Goal: Task Accomplishment & Management: Complete application form

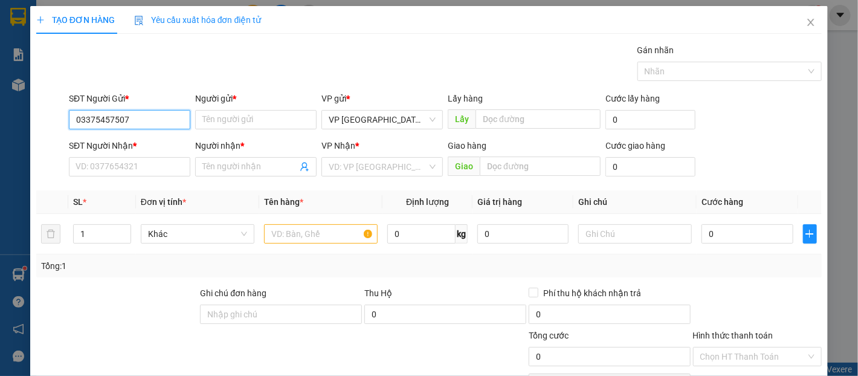
click at [89, 124] on input "03375457507" at bounding box center [129, 119] width 121 height 19
type input "0375457507"
click at [148, 146] on div "0375457507 - tường" at bounding box center [129, 143] width 106 height 13
type input "tường"
type input "0799968978"
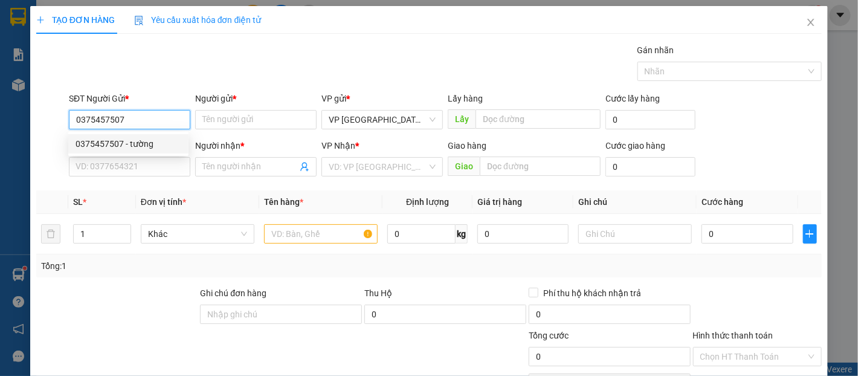
type input "TRANG"
type input "30.000"
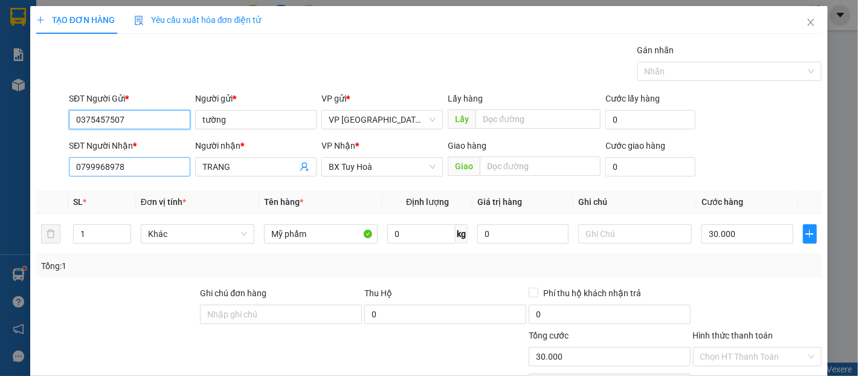
type input "0375457507"
click at [158, 167] on input "0799968978" at bounding box center [129, 166] width 121 height 19
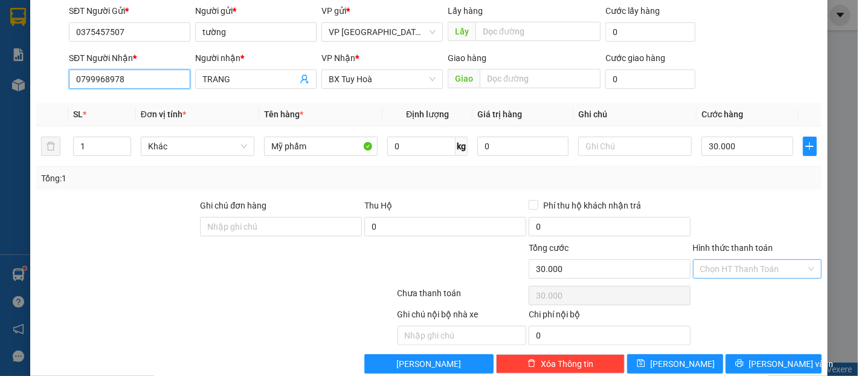
scroll to position [108, 0]
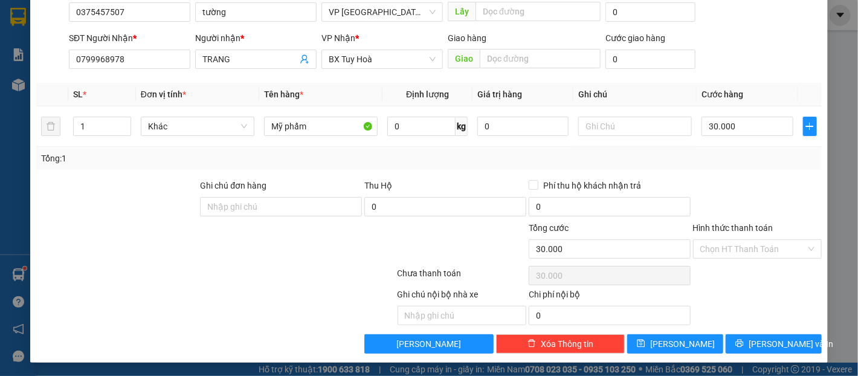
click at [774, 172] on div "Transit Pickup Surcharge Ids Transit Deliver Surcharge Ids Transit Deliver Surc…" at bounding box center [429, 144] width 786 height 417
click at [760, 240] on input "Hình thức thanh toán" at bounding box center [753, 249] width 106 height 18
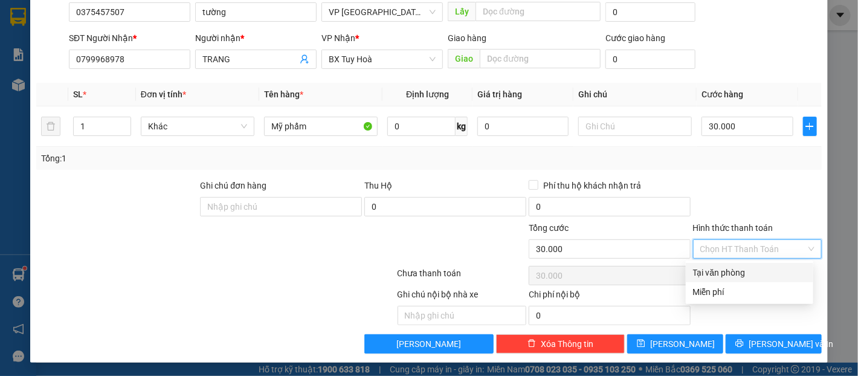
click at [767, 272] on div "Tại văn phòng" at bounding box center [749, 272] width 113 height 13
type input "0"
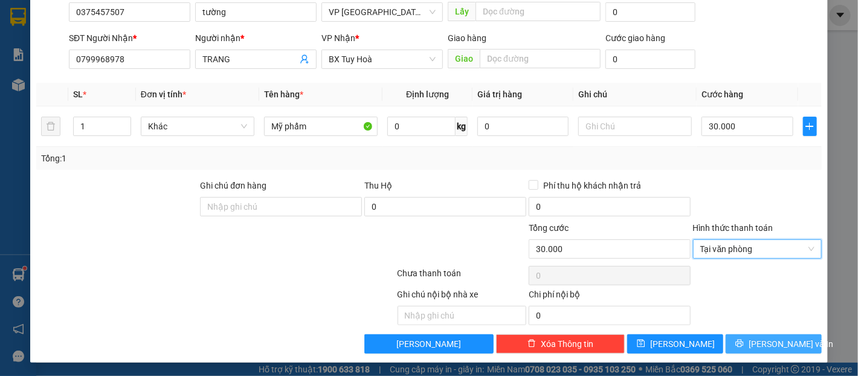
click at [805, 339] on button "[PERSON_NAME] và In" at bounding box center [774, 343] width 96 height 19
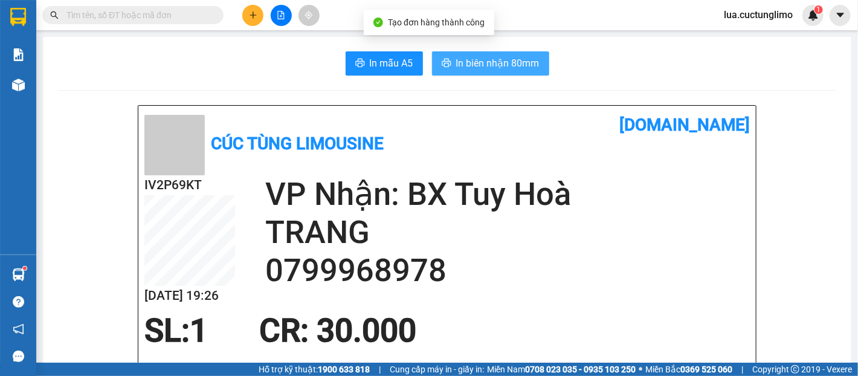
click at [448, 63] on button "In biên nhận 80mm" at bounding box center [490, 63] width 117 height 24
